Goal: Task Accomplishment & Management: Use online tool/utility

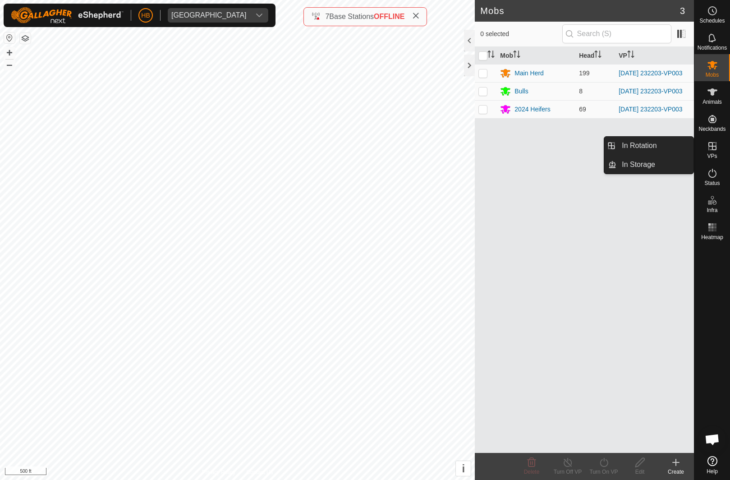
click at [659, 150] on link "In Rotation" at bounding box center [655, 146] width 77 height 18
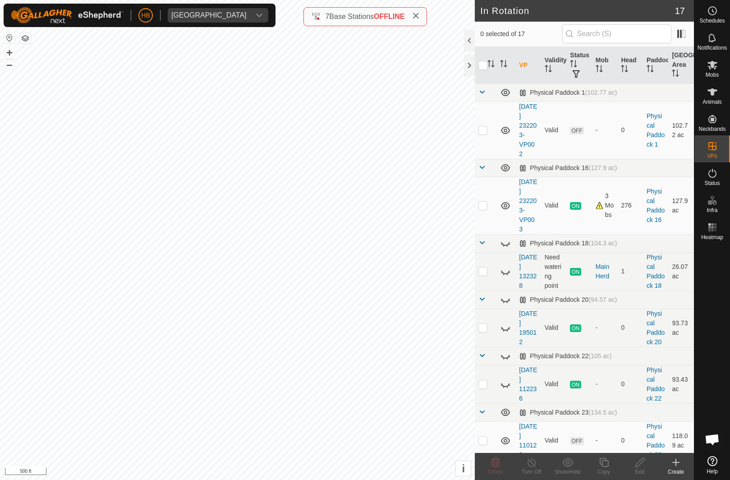
click at [489, 205] on td at bounding box center [486, 205] width 22 height 57
checkbox input "true"
click at [603, 467] on icon at bounding box center [604, 462] width 11 height 11
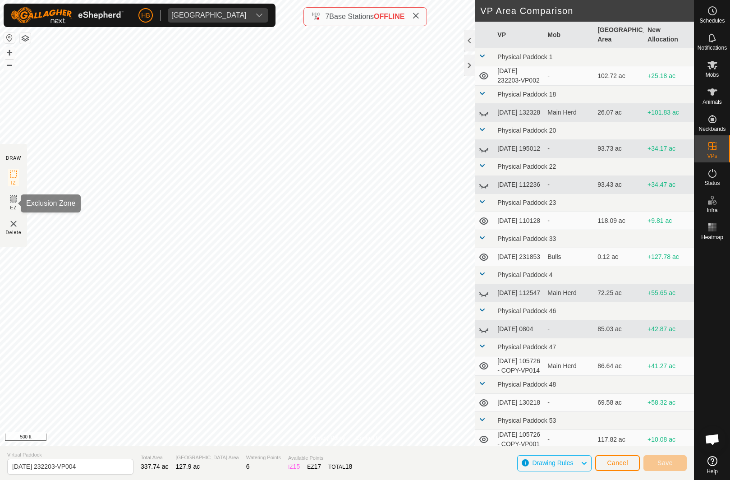
click at [13, 211] on span "EZ" at bounding box center [13, 207] width 7 height 7
click at [16, 229] on img at bounding box center [13, 223] width 11 height 11
click at [16, 177] on rect at bounding box center [13, 174] width 7 height 7
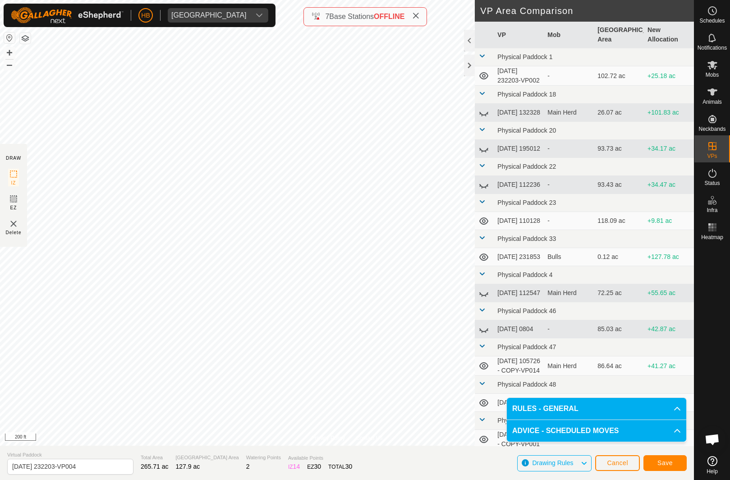
click at [579, 406] on p-accordion-header "RULES - GENERAL" at bounding box center [597, 409] width 180 height 22
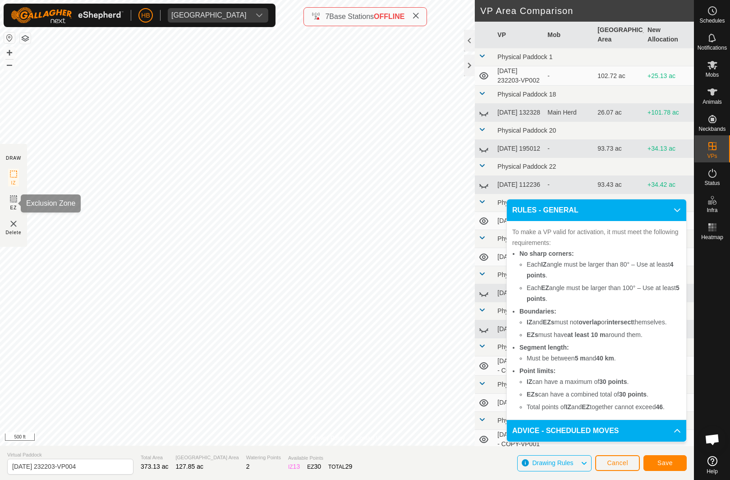
click at [14, 200] on icon at bounding box center [13, 199] width 11 height 11
click at [674, 465] on button "Save" at bounding box center [665, 463] width 43 height 16
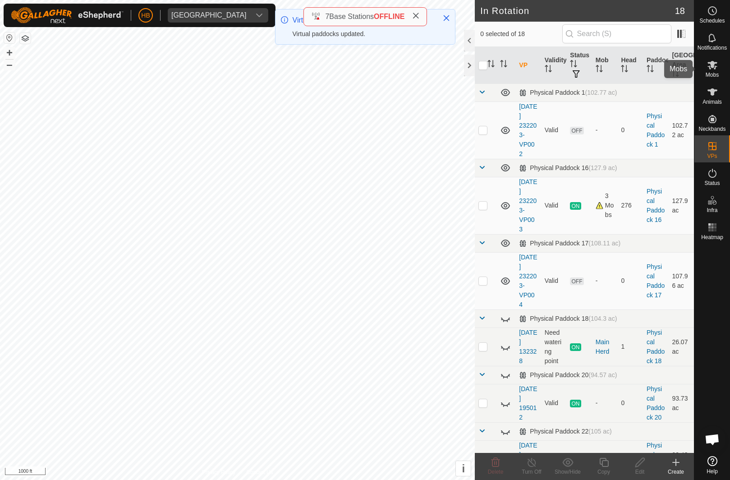
click at [702, 73] on div "Mobs" at bounding box center [713, 67] width 36 height 27
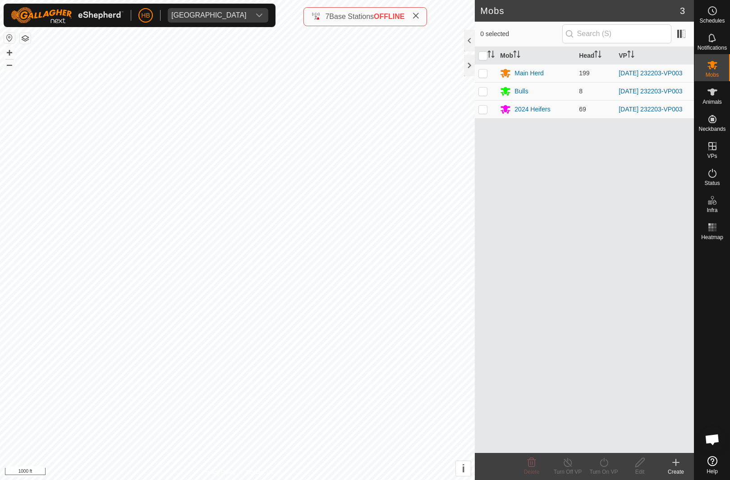
click at [482, 55] on input "checkbox" at bounding box center [483, 55] width 9 height 9
checkbox input "true"
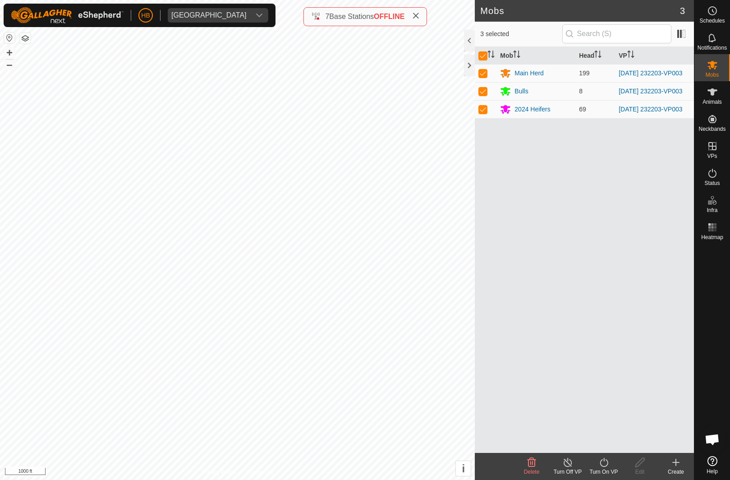
click at [595, 475] on div "Turn On VP" at bounding box center [604, 472] width 36 height 8
click at [609, 451] on link "Now" at bounding box center [630, 442] width 89 height 18
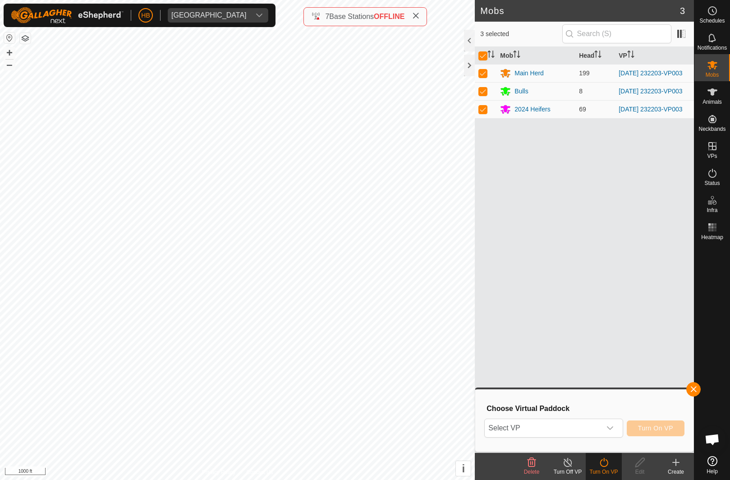
click at [584, 435] on span "Select VP" at bounding box center [543, 428] width 116 height 18
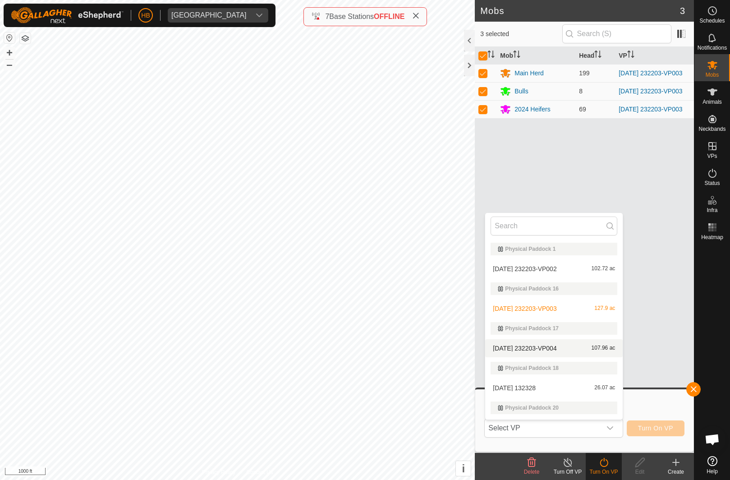
click at [599, 350] on span "107.96 ac" at bounding box center [604, 348] width 24 height 6
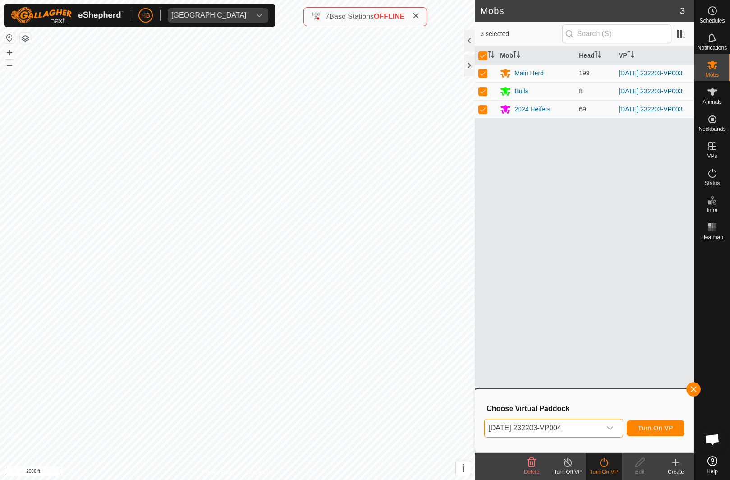
click at [661, 429] on span "Turn On VP" at bounding box center [655, 427] width 35 height 7
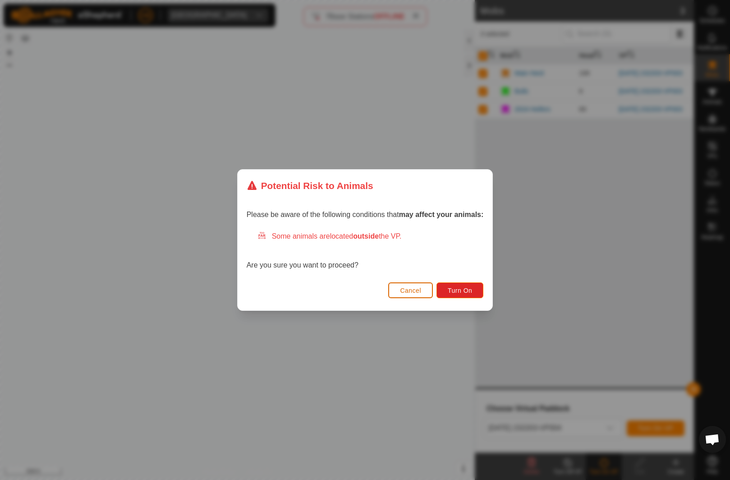
click at [459, 284] on button "Turn On" at bounding box center [460, 290] width 47 height 16
